Goal: Transaction & Acquisition: Purchase product/service

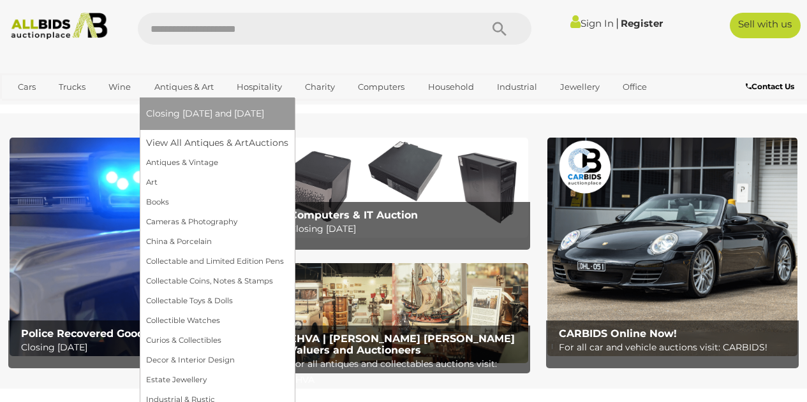
click at [184, 85] on link "Antiques & Art" at bounding box center [184, 87] width 76 height 21
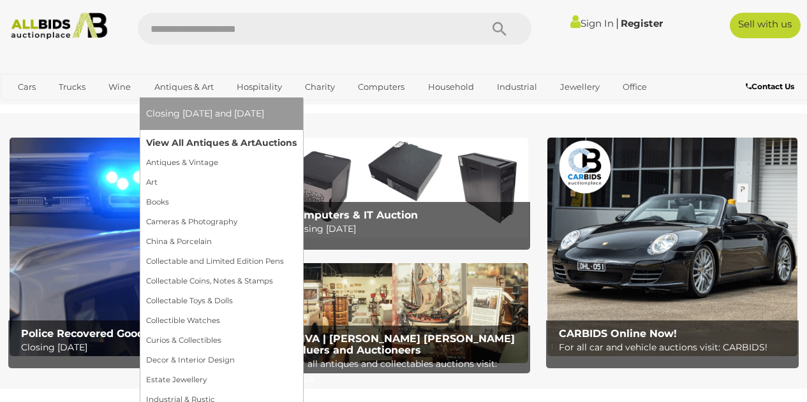
click at [199, 143] on link "View All Antiques & Art Auctions" at bounding box center [221, 143] width 150 height 20
